Goal: Task Accomplishment & Management: Manage account settings

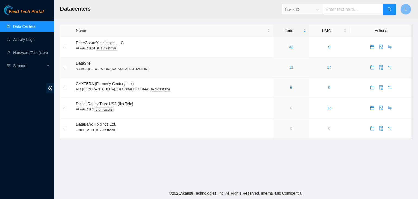
click at [289, 67] on link "11" at bounding box center [291, 67] width 4 height 4
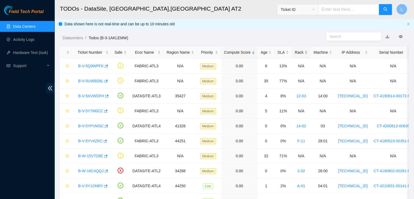
click at [295, 51] on div "Rack" at bounding box center [301, 52] width 13 height 6
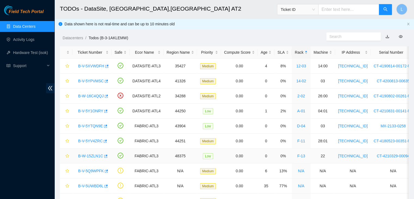
click at [85, 156] on link "B-W-15ZLN1C" at bounding box center [90, 155] width 25 height 4
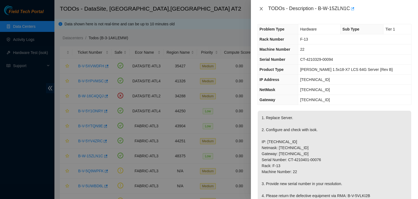
click at [262, 10] on icon "close" at bounding box center [260, 8] width 3 height 3
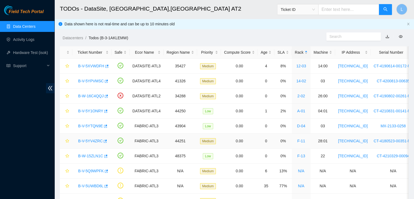
click at [100, 140] on link "B-V-5YV4ZRC" at bounding box center [90, 140] width 24 height 4
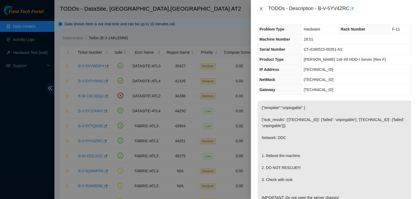
click at [261, 9] on icon "close" at bounding box center [260, 8] width 3 height 3
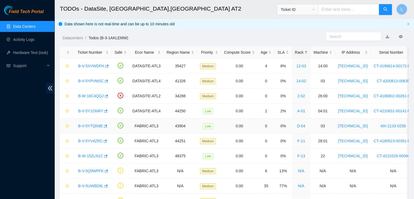
click at [91, 123] on link "B-V-5YTQN9E" at bounding box center [90, 125] width 25 height 4
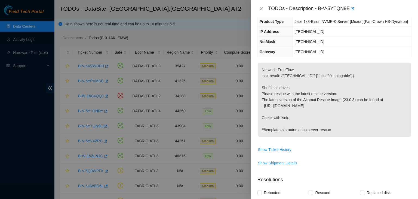
scroll to position [54, 0]
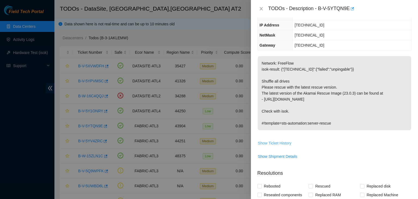
click at [280, 141] on span "Show Ticket History" at bounding box center [274, 143] width 33 height 6
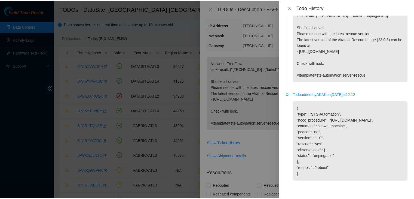
scroll to position [33, 0]
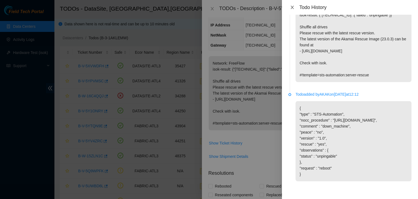
click at [292, 5] on icon "close" at bounding box center [292, 7] width 4 height 4
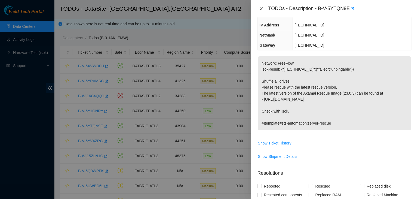
click at [261, 9] on icon "close" at bounding box center [261, 9] width 4 height 4
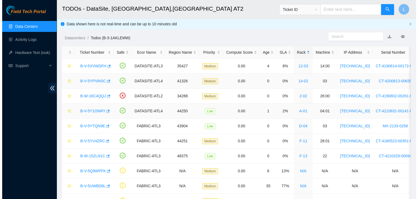
scroll to position [72, 0]
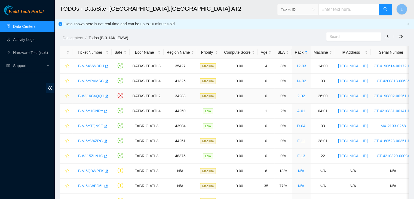
click at [96, 95] on link "B-W-16C4QQJ" at bounding box center [91, 96] width 26 height 4
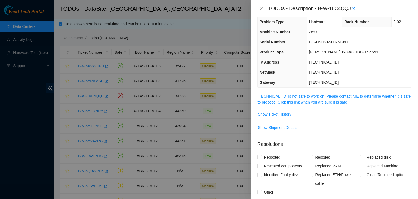
scroll to position [0, 0]
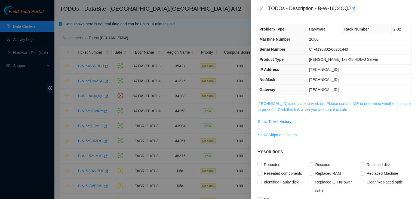
click at [308, 110] on link "23.67.255.252 is not safe to work on. Please contact NIE to determine whether i…" at bounding box center [334, 106] width 153 height 10
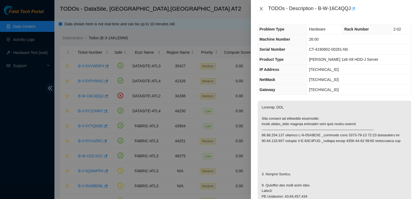
click at [262, 8] on icon "close" at bounding box center [261, 9] width 4 height 4
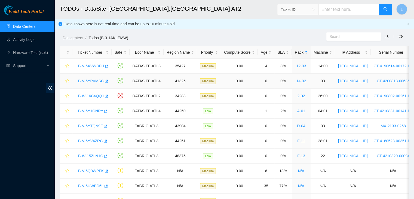
click at [100, 81] on link "B-V-5YPVMSC" at bounding box center [91, 81] width 26 height 4
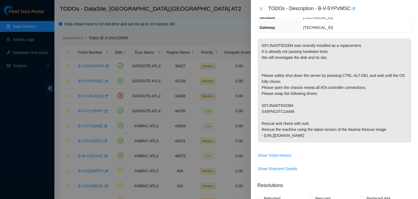
scroll to position [82, 0]
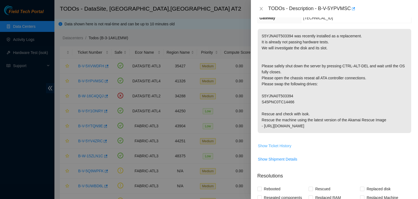
click at [285, 142] on button "Show Ticket History" at bounding box center [275, 145] width 34 height 9
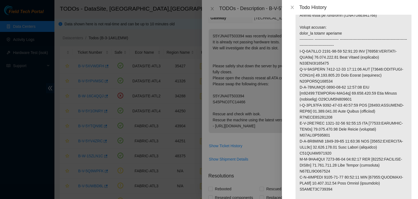
scroll to position [343, 0]
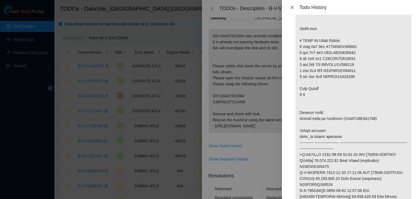
click at [292, 7] on icon "close" at bounding box center [292, 7] width 4 height 4
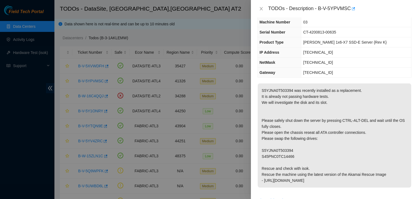
scroll to position [0, 0]
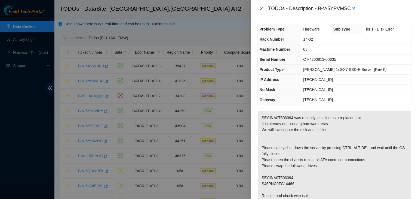
click at [261, 10] on icon "close" at bounding box center [261, 9] width 4 height 4
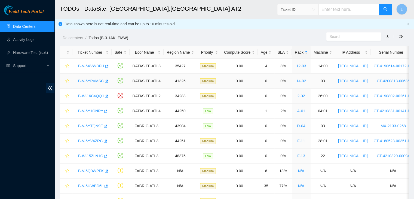
click at [101, 81] on link "B-V-5YPVMSC" at bounding box center [91, 81] width 26 height 4
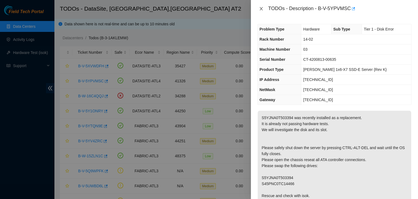
click at [263, 8] on icon "close" at bounding box center [261, 9] width 4 height 4
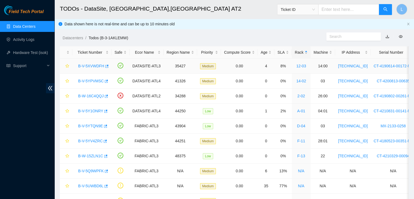
click at [98, 64] on link "B-V-5XVWDFH" at bounding box center [91, 66] width 26 height 4
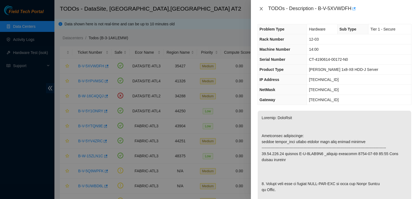
click at [262, 8] on icon "close" at bounding box center [261, 9] width 4 height 4
